Goal: Transaction & Acquisition: Purchase product/service

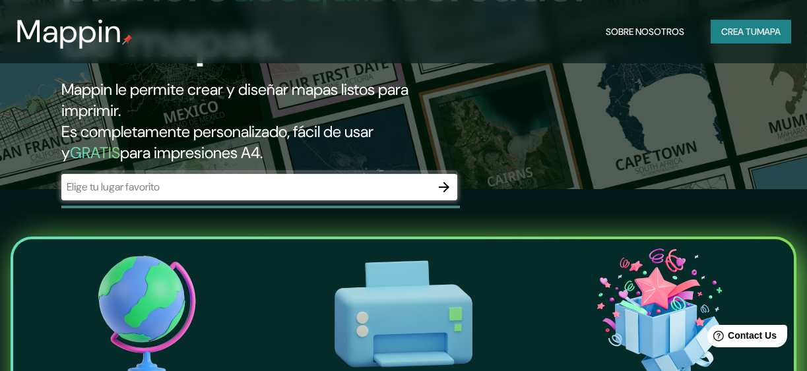
scroll to position [198, 0]
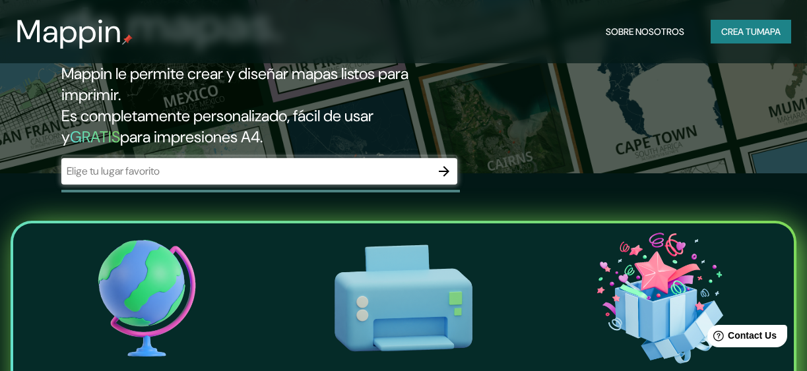
click at [304, 181] on div at bounding box center [259, 171] width 396 height 26
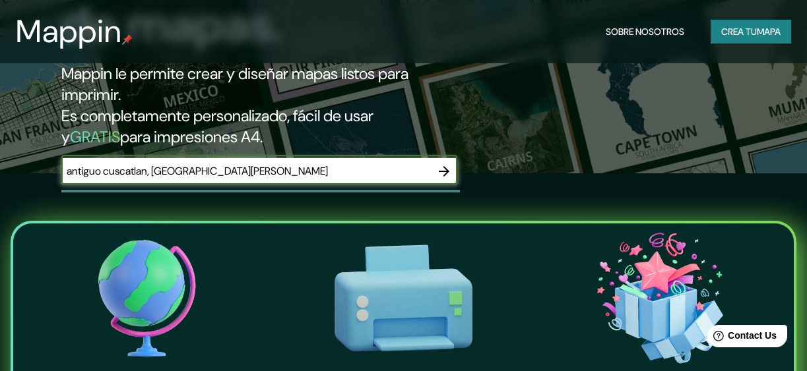
type input "antiguo cuscatlan, [GEOGRAPHIC_DATA][PERSON_NAME]"
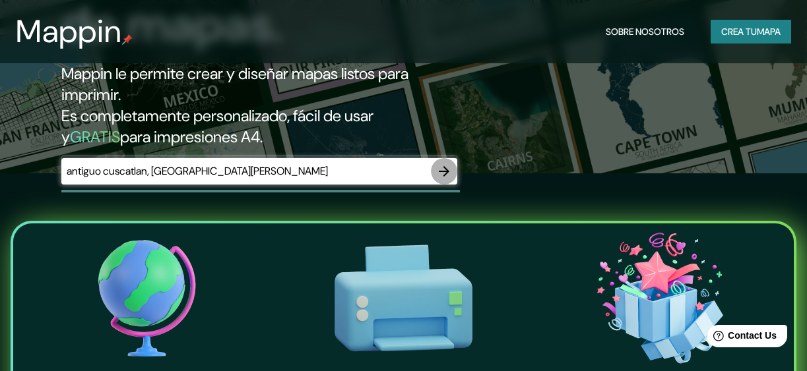
click at [452, 166] on button "button" at bounding box center [444, 171] width 26 height 26
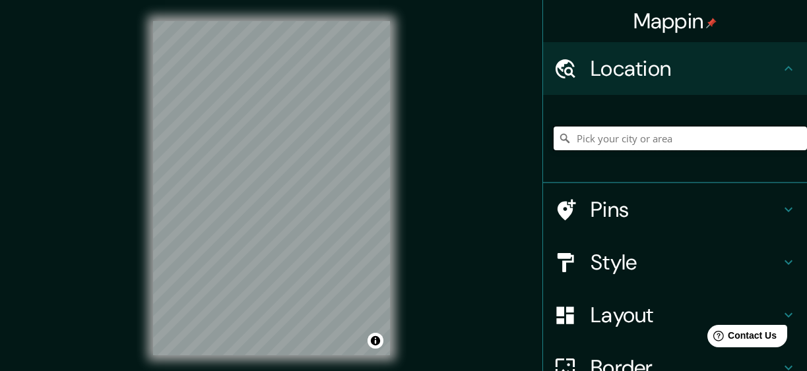
click at [650, 146] on input "Pick your city or area" at bounding box center [679, 139] width 253 height 24
click at [636, 138] on input "[GEOGRAPHIC_DATA][PERSON_NAME]" at bounding box center [679, 139] width 253 height 24
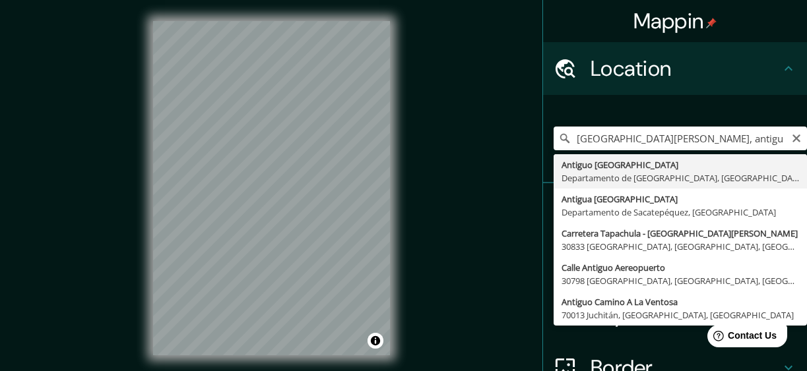
type input "Antiguo [GEOGRAPHIC_DATA], [GEOGRAPHIC_DATA], [GEOGRAPHIC_DATA][PERSON_NAME]"
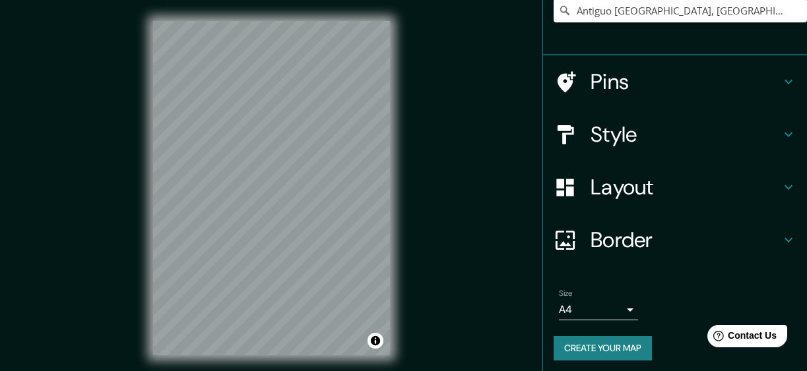
scroll to position [132, 0]
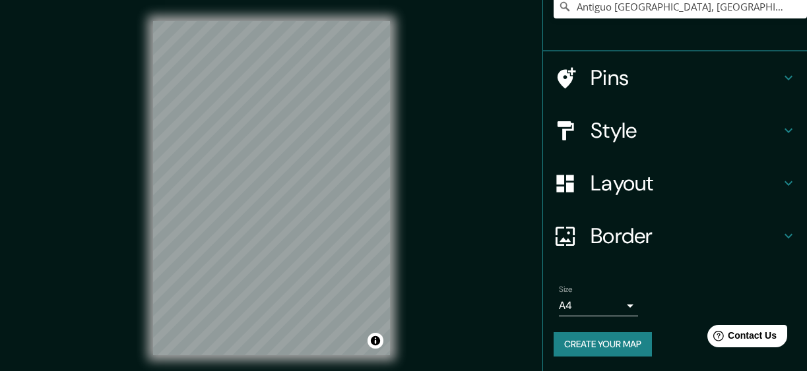
click at [619, 128] on h4 "Style" at bounding box center [685, 130] width 190 height 26
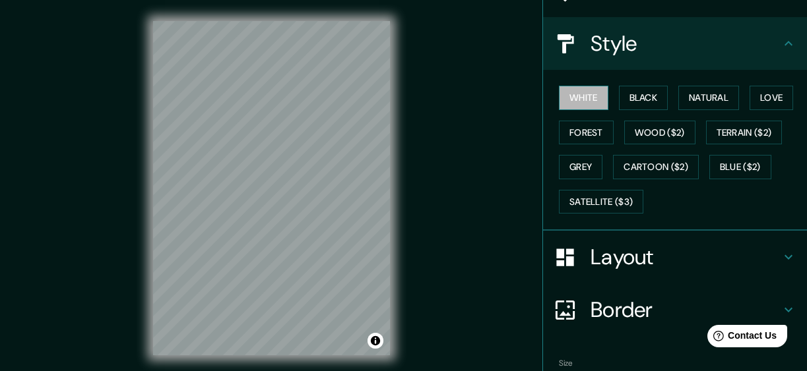
click at [591, 100] on button "White" at bounding box center [583, 98] width 49 height 24
click at [629, 94] on button "Black" at bounding box center [643, 98] width 49 height 24
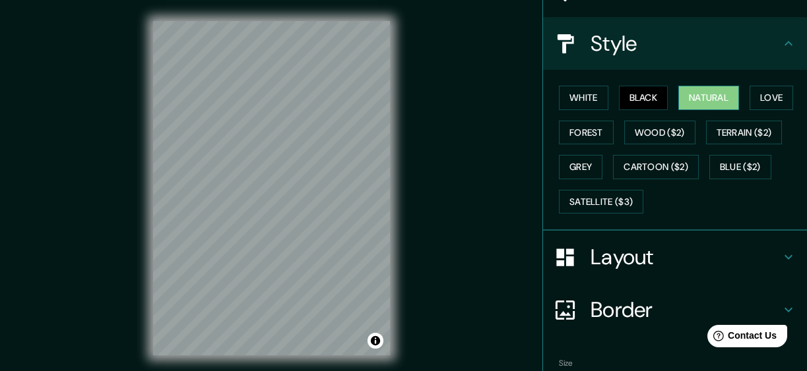
click at [693, 88] on button "Natural" at bounding box center [708, 98] width 61 height 24
click at [586, 133] on button "Forest" at bounding box center [586, 133] width 55 height 24
click at [698, 102] on button "Natural" at bounding box center [708, 98] width 61 height 24
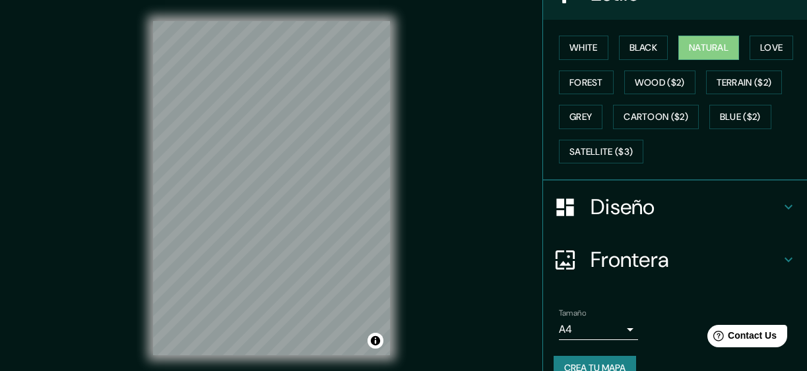
scroll to position [206, 0]
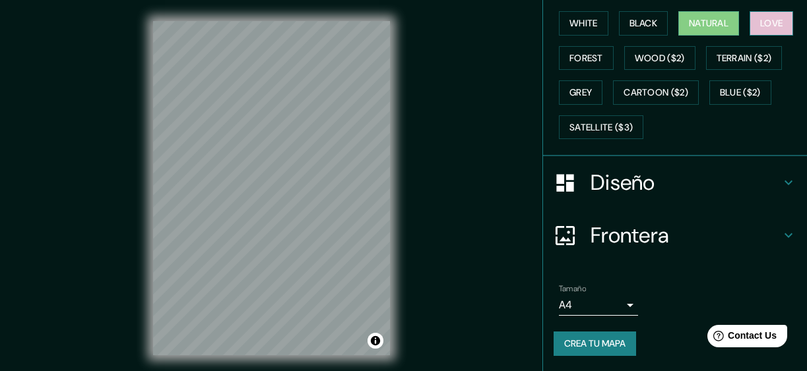
click at [755, 22] on button "Love" at bounding box center [771, 23] width 44 height 24
click at [692, 18] on button "Natural" at bounding box center [708, 23] width 61 height 24
click at [570, 177] on div at bounding box center [571, 182] width 37 height 23
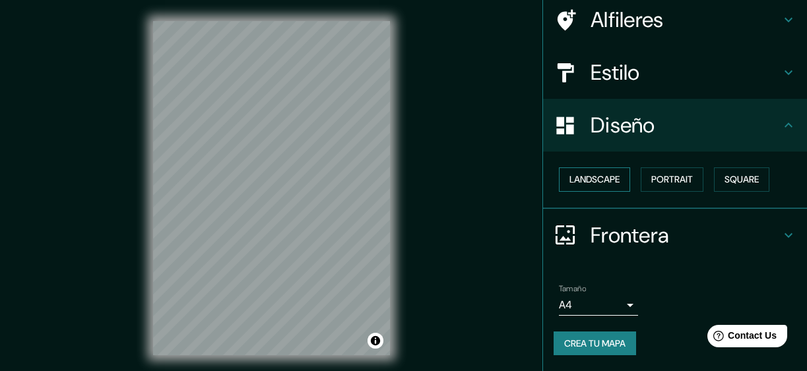
scroll to position [103, 0]
click at [581, 178] on button "Landscape" at bounding box center [594, 180] width 71 height 24
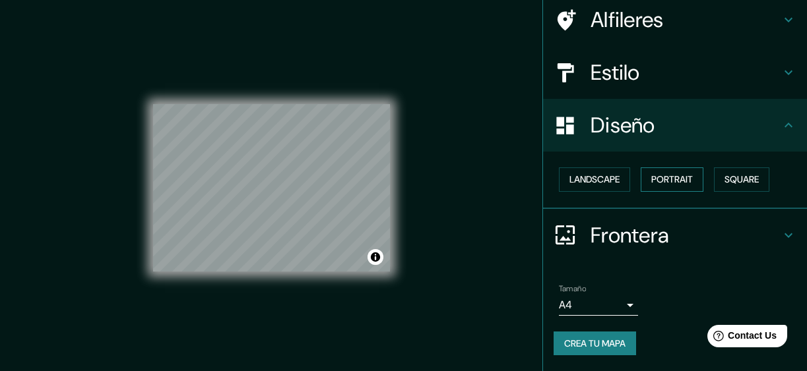
click at [671, 185] on button "Portrait" at bounding box center [671, 180] width 63 height 24
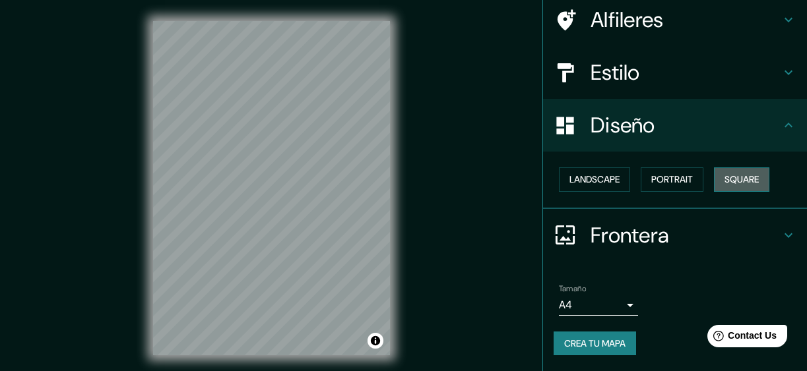
click at [737, 185] on button "Square" at bounding box center [741, 180] width 55 height 24
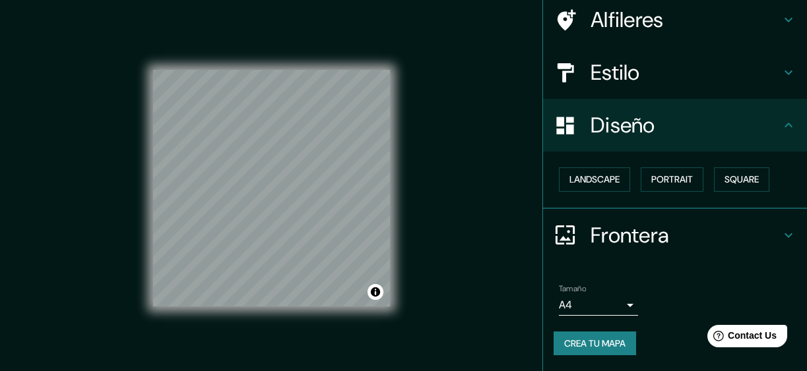
scroll to position [26, 0]
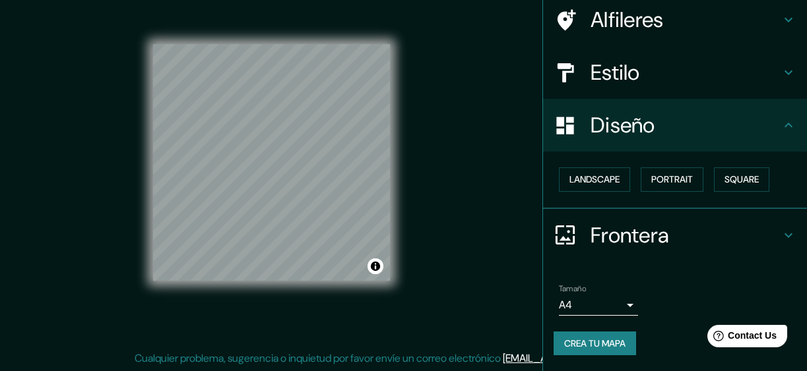
click at [653, 30] on h4 "Alfileres" at bounding box center [685, 20] width 190 height 26
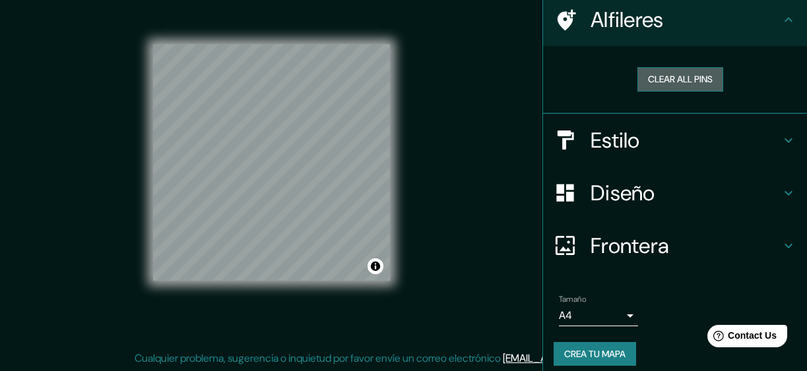
click at [660, 78] on button "Clear all pins" at bounding box center [680, 79] width 86 height 24
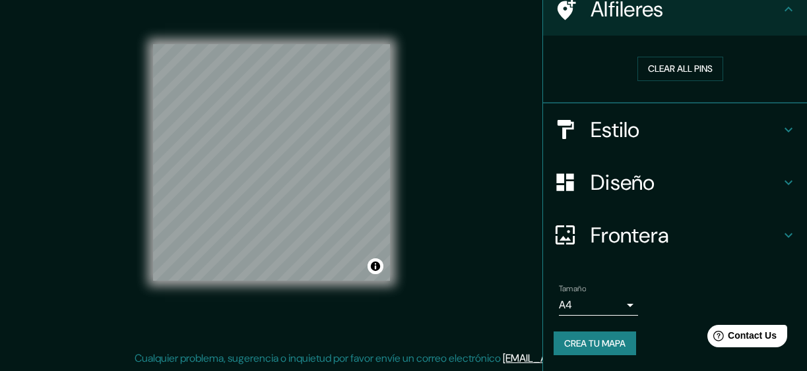
click at [567, 346] on button "Crea tu mapa" at bounding box center [594, 344] width 82 height 24
